Goal: Information Seeking & Learning: Learn about a topic

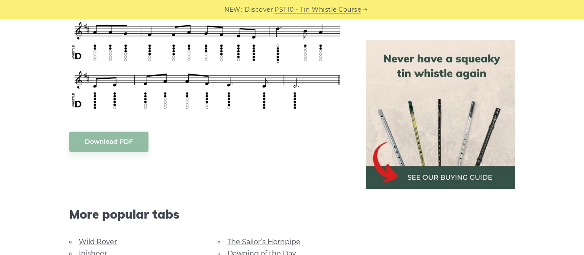
scroll to position [471, 0]
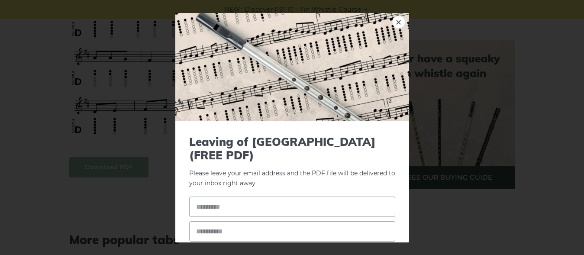
click at [122, 156] on body "NEW: Discover PST10 - Tin Whistle Course Lessons Fingering Charts Tabs & Notes …" at bounding box center [292, 248] width 584 height 1439
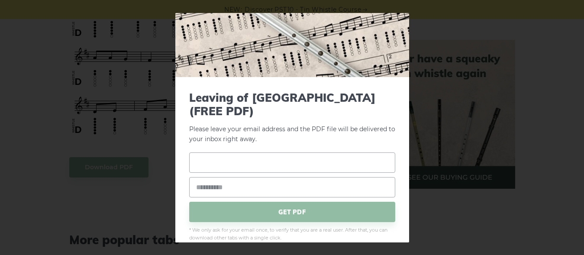
click at [251, 152] on input "text" at bounding box center [292, 162] width 206 height 20
type input "**********"
type input "*"
type input "**********"
click at [299, 202] on span "GET PDF" at bounding box center [292, 212] width 206 height 20
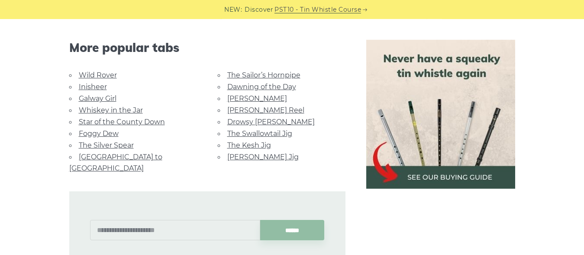
scroll to position [706, 0]
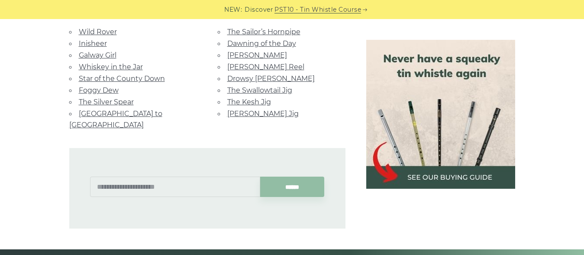
click at [441, 174] on img at bounding box center [440, 114] width 149 height 149
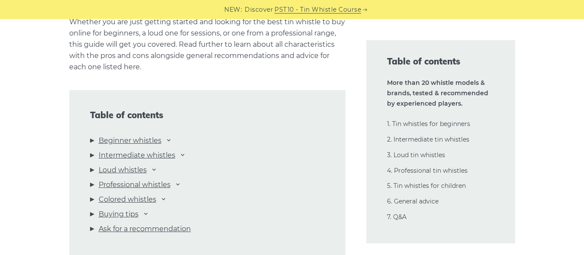
scroll to position [941, 0]
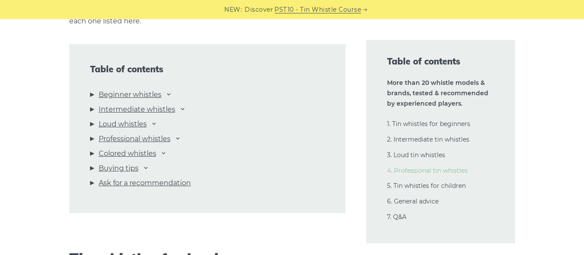
click at [421, 171] on link "4. Professional tin whistles" at bounding box center [427, 171] width 80 height 8
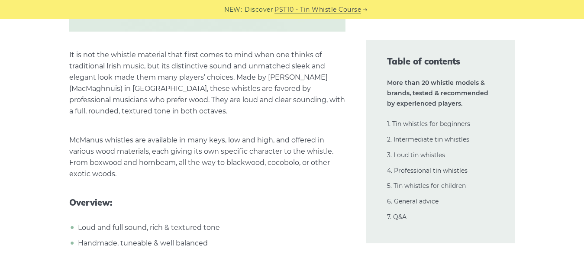
scroll to position [13517, 0]
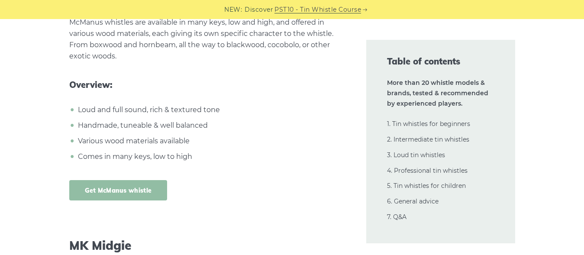
click at [115, 180] on link "Get McManus whistle" at bounding box center [118, 190] width 98 height 20
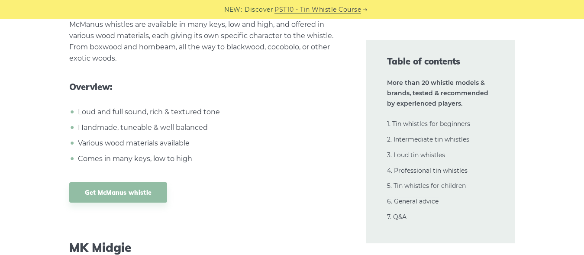
scroll to position [13399, 0]
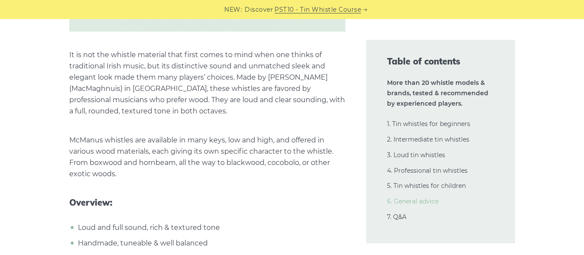
click at [415, 202] on link "6. General advice" at bounding box center [412, 201] width 51 height 8
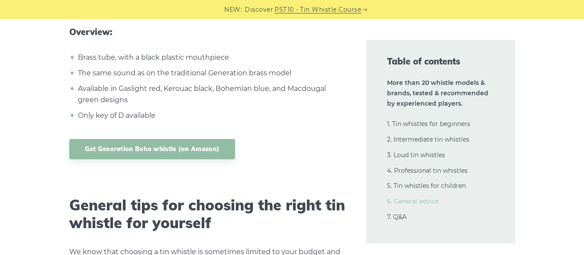
scroll to position [17403, 0]
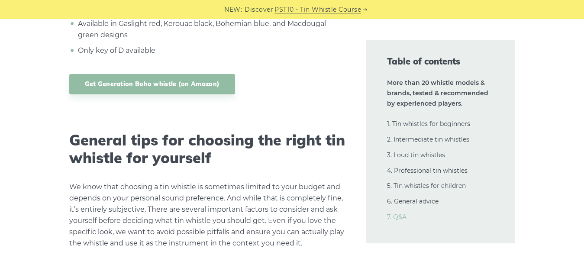
click at [402, 216] on link "7. Q&A" at bounding box center [396, 217] width 19 height 8
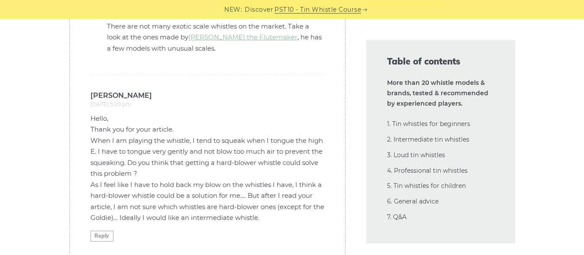
scroll to position [20661, 0]
